Goal: Find specific page/section: Find specific page/section

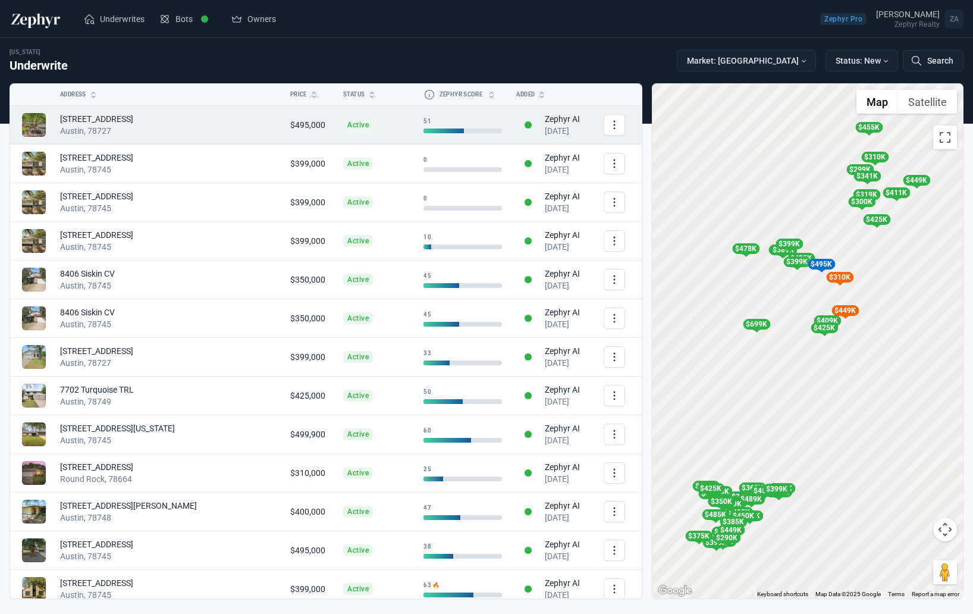
click at [336, 133] on td "Active" at bounding box center [376, 125] width 80 height 39
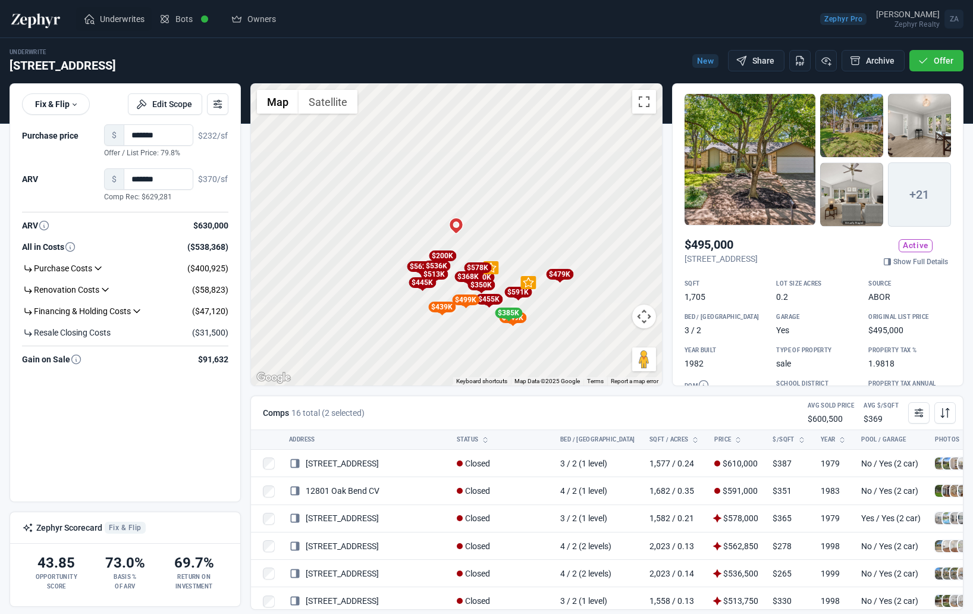
click at [124, 27] on link "Underwrites" at bounding box center [114, 19] width 76 height 24
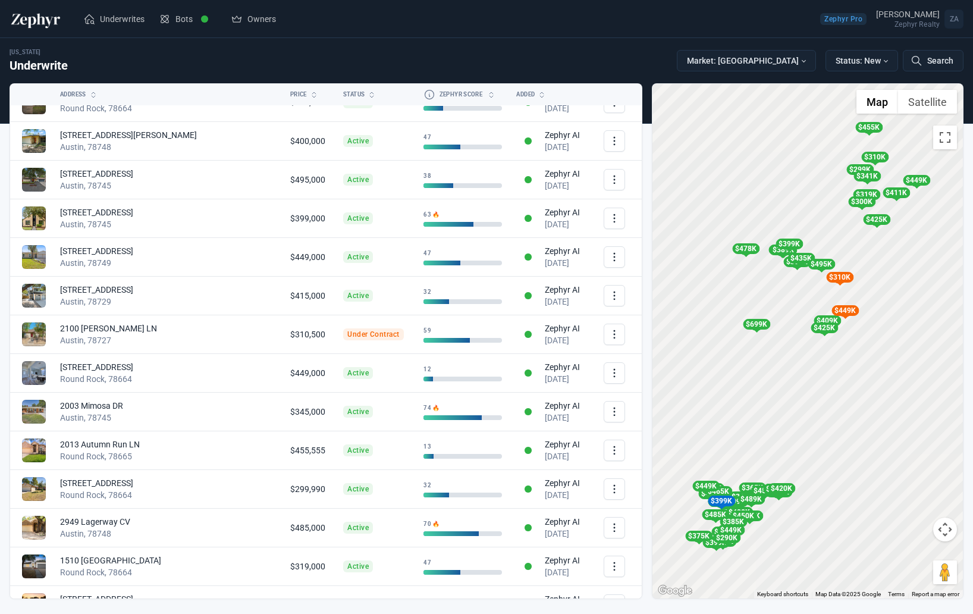
scroll to position [488, 0]
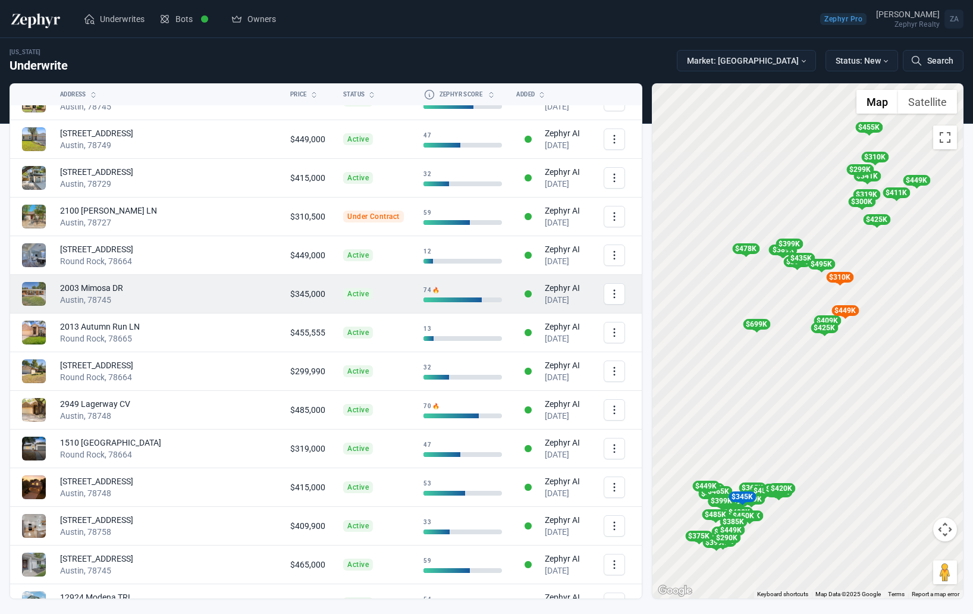
click at [167, 299] on div "Austin, 78745" at bounding box center [168, 300] width 216 height 12
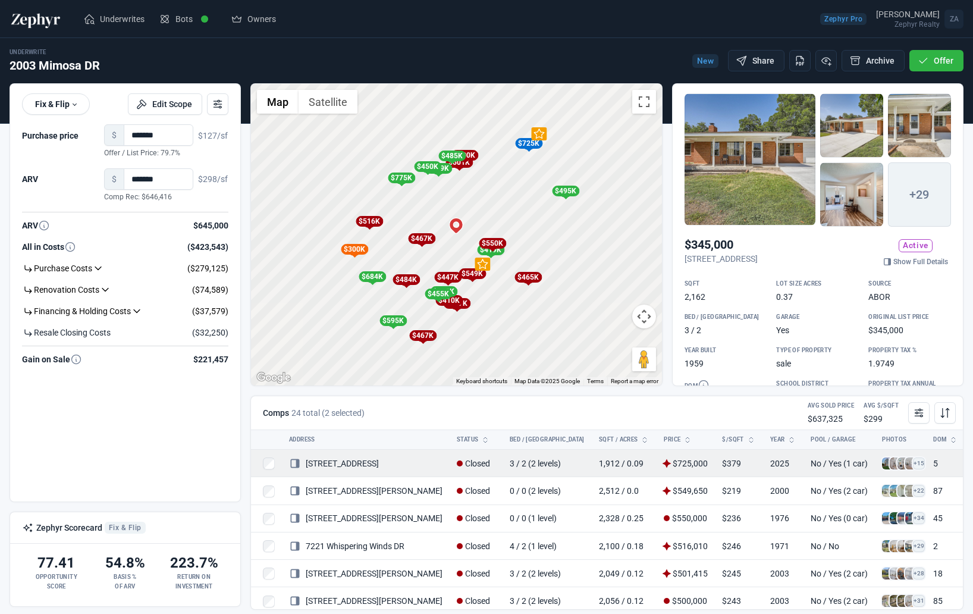
click at [882, 464] on span at bounding box center [888, 464] width 12 height 12
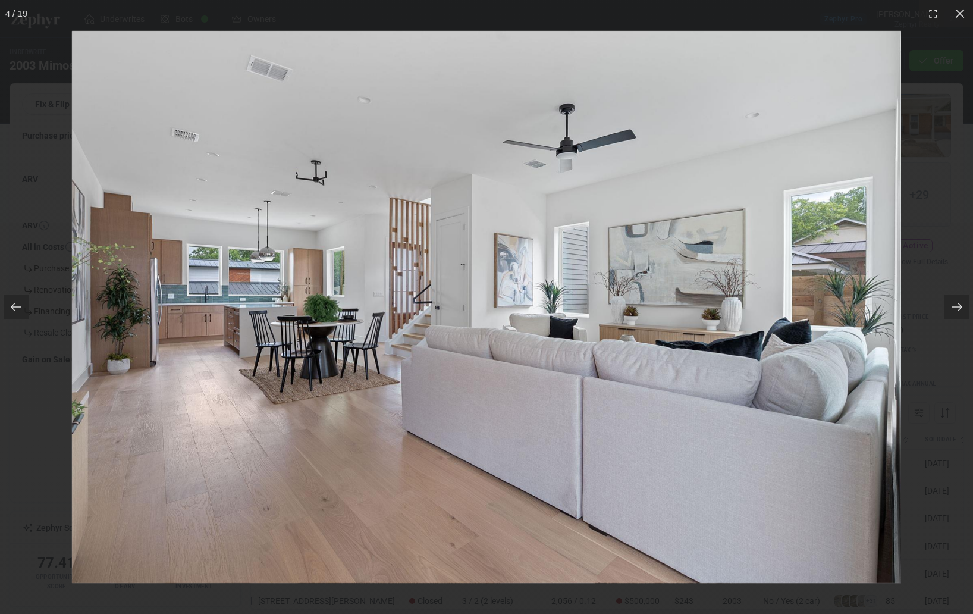
scroll to position [0, 52]
